Goal: Task Accomplishment & Management: Use online tool/utility

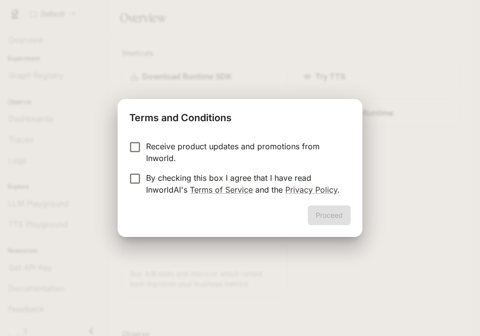
click at [254, 183] on p "By checking this box I agree that I have read InworldAI's Terms of Service and …" at bounding box center [244, 184] width 197 height 24
click at [321, 211] on button "Proceed" at bounding box center [329, 215] width 43 height 20
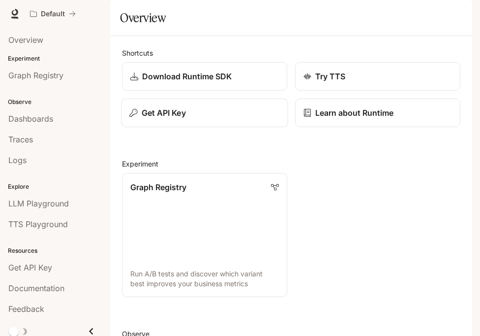
click at [224, 119] on div "Get API Key" at bounding box center [204, 113] width 150 height 12
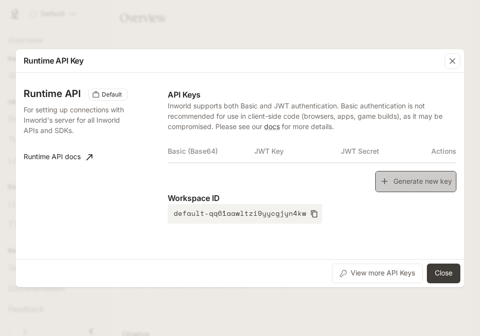
click at [393, 171] on button "Generate new key" at bounding box center [415, 181] width 81 height 21
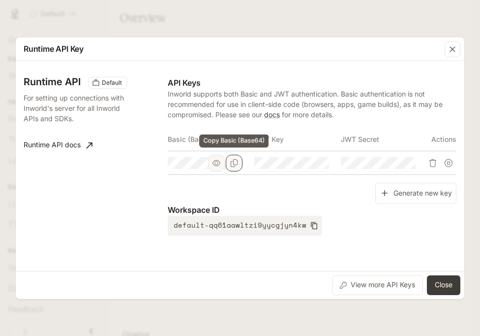
click at [234, 166] on icon "Copy Basic (Base64)" at bounding box center [234, 163] width 8 height 8
click at [440, 290] on button "Close" at bounding box center [443, 285] width 33 height 20
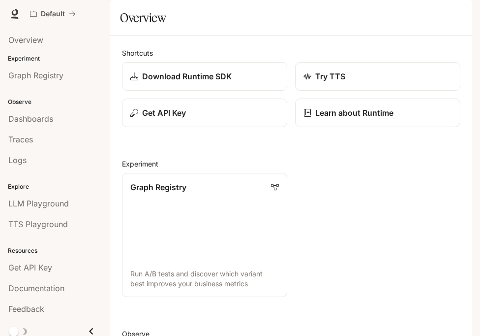
click at [454, 15] on div "button" at bounding box center [459, 14] width 14 height 14
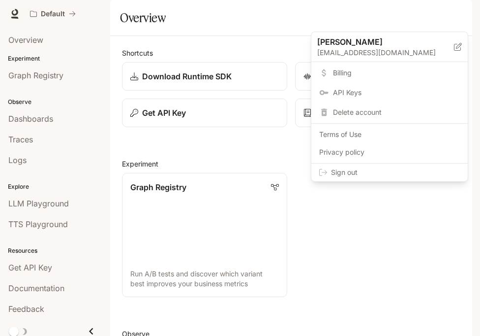
click at [403, 177] on div "Sign out" at bounding box center [389, 172] width 156 height 18
